Goal: Information Seeking & Learning: Learn about a topic

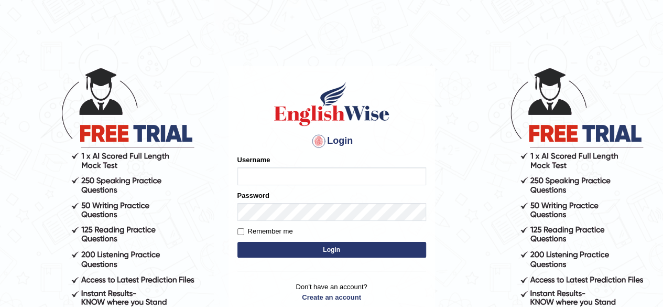
click at [257, 176] on input "Username" at bounding box center [331, 176] width 189 height 18
type input "PujaC"
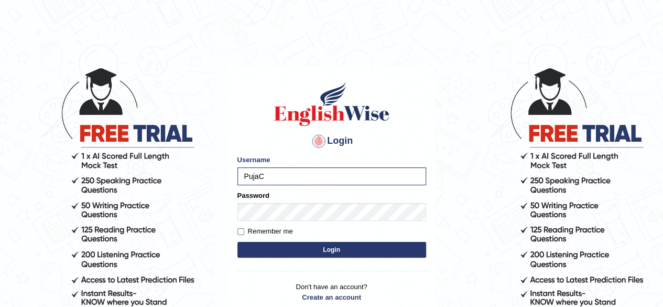
click at [338, 251] on button "Login" at bounding box center [331, 250] width 189 height 16
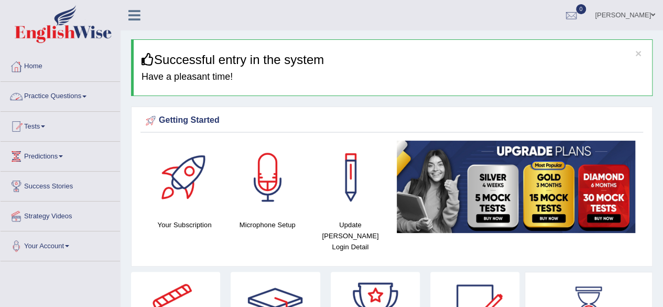
click at [60, 96] on link "Practice Questions" at bounding box center [61, 95] width 120 height 26
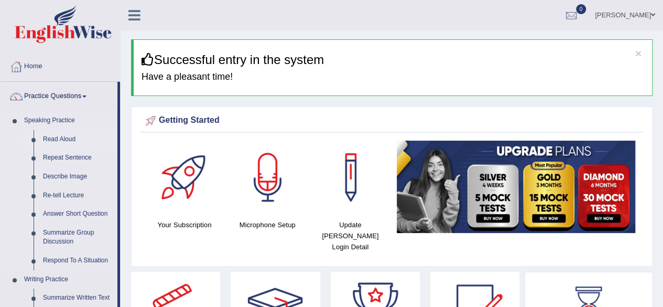
click at [70, 135] on link "Read Aloud" at bounding box center [77, 139] width 79 height 19
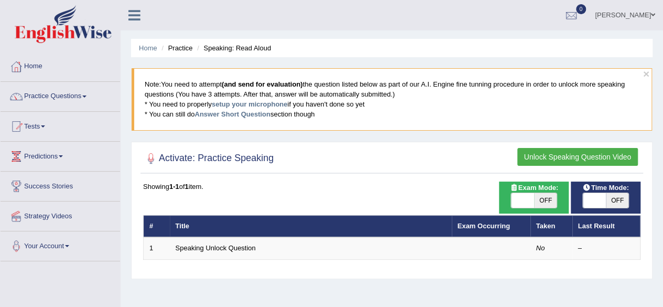
click at [180, 44] on li "Practice" at bounding box center [176, 48] width 34 height 10
click at [606, 159] on button "Unlock Speaking Question Video" at bounding box center [577, 157] width 121 height 18
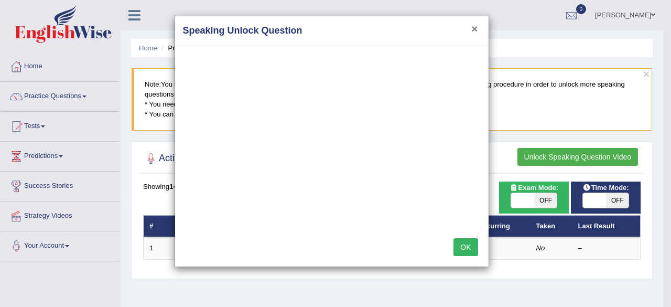
click at [475, 26] on button "×" at bounding box center [474, 28] width 6 height 11
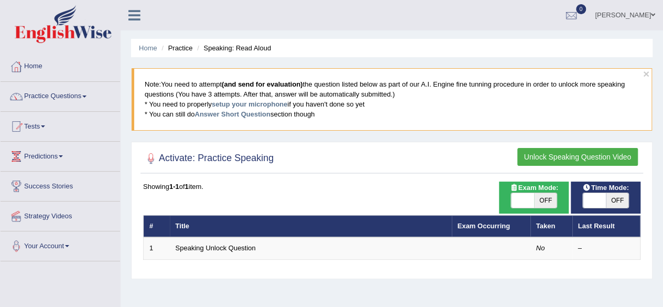
click at [232, 160] on h2 "Activate: Practice Speaking" at bounding box center [208, 158] width 131 height 16
click at [237, 158] on h2 "Activate: Practice Speaking" at bounding box center [208, 158] width 131 height 16
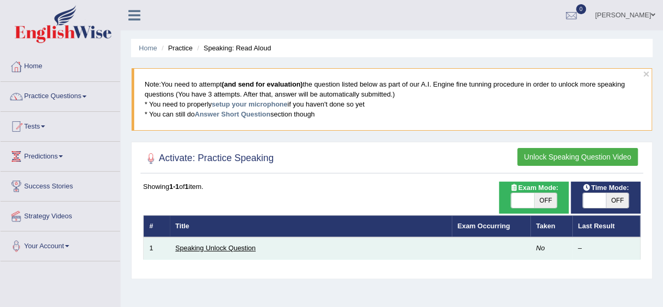
click at [215, 246] on link "Speaking Unlock Question" at bounding box center [216, 248] width 80 height 8
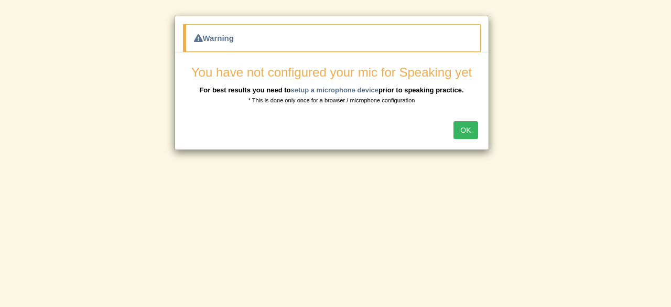
click at [473, 122] on button "OK" at bounding box center [465, 130] width 24 height 18
